Goal: Navigation & Orientation: Go to known website

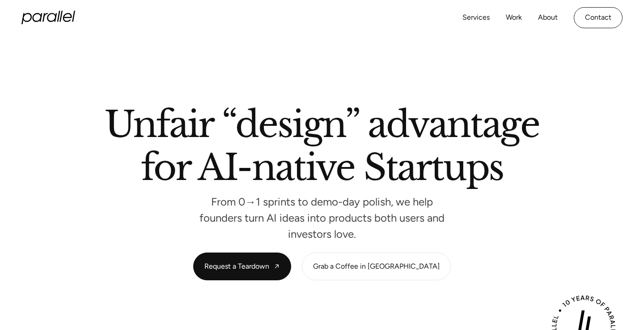
click at [60, 22] on icon "home" at bounding box center [60, 16] width 3 height 11
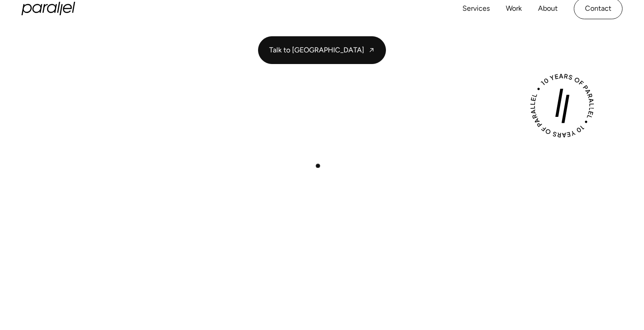
scroll to position [205, 0]
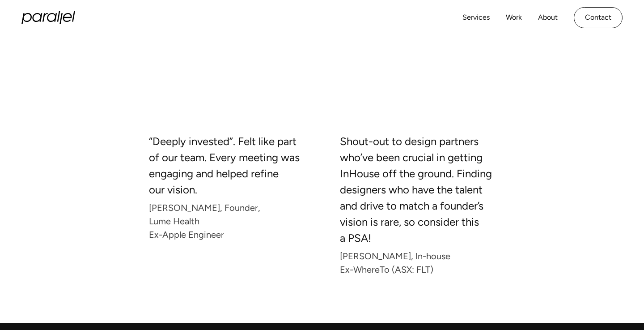
scroll to position [426, 0]
